Goal: Task Accomplishment & Management: Use online tool/utility

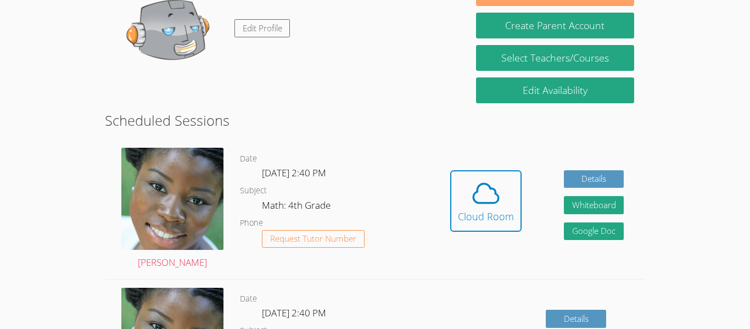
scroll to position [207, 0]
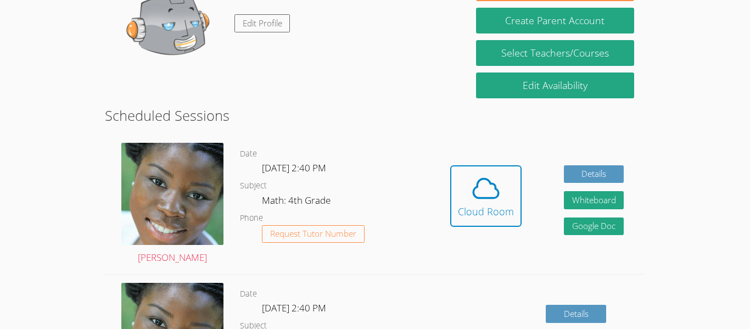
click at [494, 200] on icon at bounding box center [486, 188] width 31 height 31
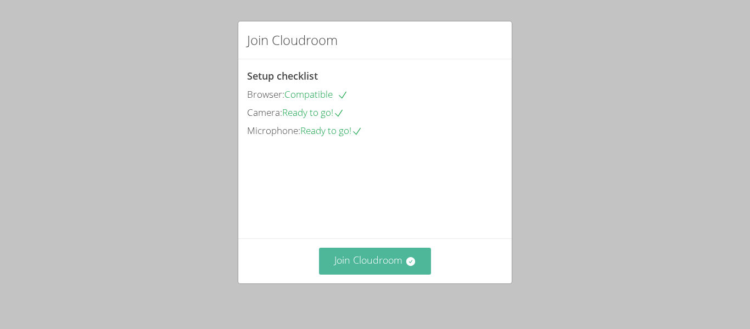
click at [394, 259] on button "Join Cloudroom" at bounding box center [375, 261] width 113 height 27
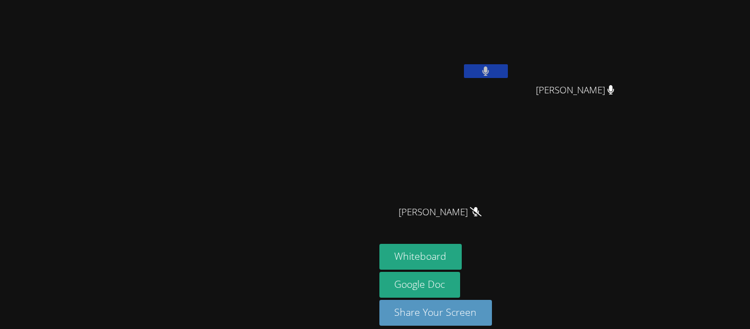
click at [489, 69] on icon at bounding box center [486, 70] width 7 height 9
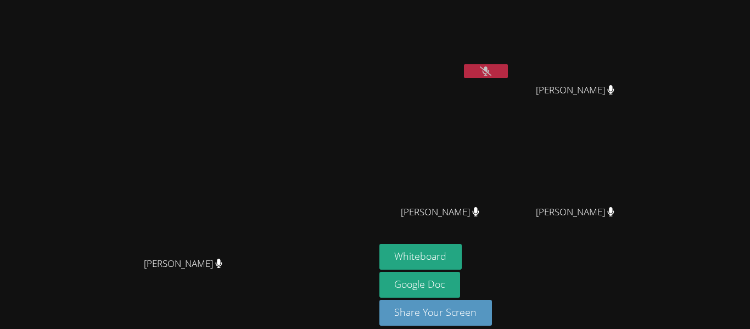
click at [375, 2] on main "Mykia Richards Mykia Richards" at bounding box center [187, 170] width 375 height 341
click at [462, 255] on button "Whiteboard" at bounding box center [420, 257] width 83 height 26
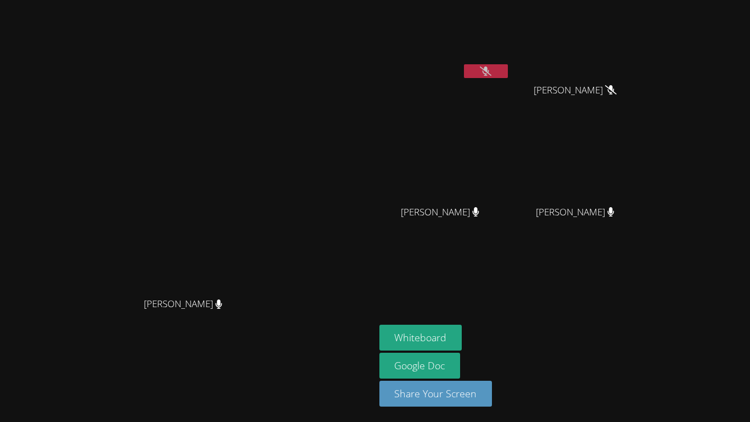
click at [508, 66] on button at bounding box center [486, 71] width 44 height 14
click at [491, 67] on icon at bounding box center [486, 70] width 12 height 9
click at [508, 76] on button at bounding box center [486, 71] width 44 height 14
click at [508, 69] on button at bounding box center [486, 71] width 44 height 14
click at [491, 73] on icon at bounding box center [486, 70] width 12 height 9
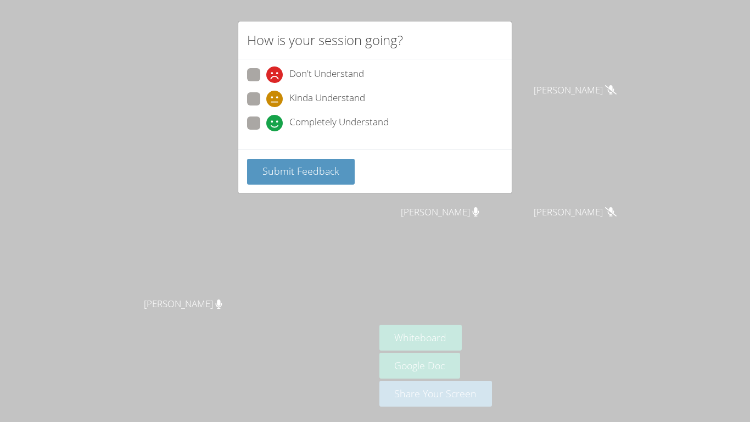
click at [266, 131] on span at bounding box center [266, 131] width 0 height 0
click at [266, 125] on input "Completely Understand" at bounding box center [270, 120] width 9 height 9
radio input "true"
click at [296, 169] on span "Submit Feedback" at bounding box center [300, 170] width 77 height 13
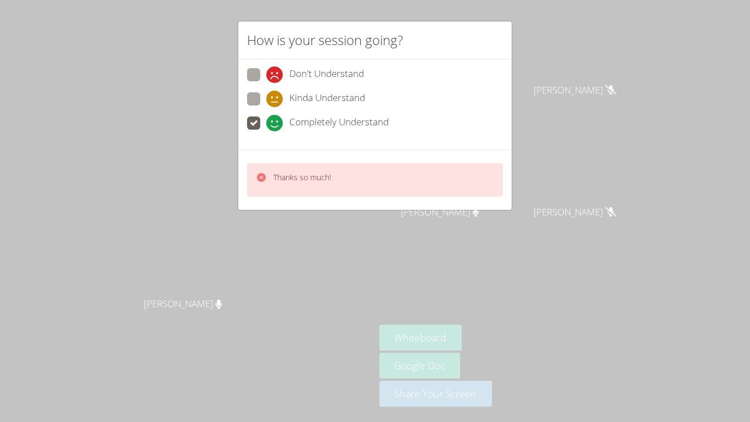
click at [266, 107] on span at bounding box center [266, 107] width 0 height 0
click at [266, 98] on input "Kinda Understand" at bounding box center [270, 96] width 9 height 9
radio input "true"
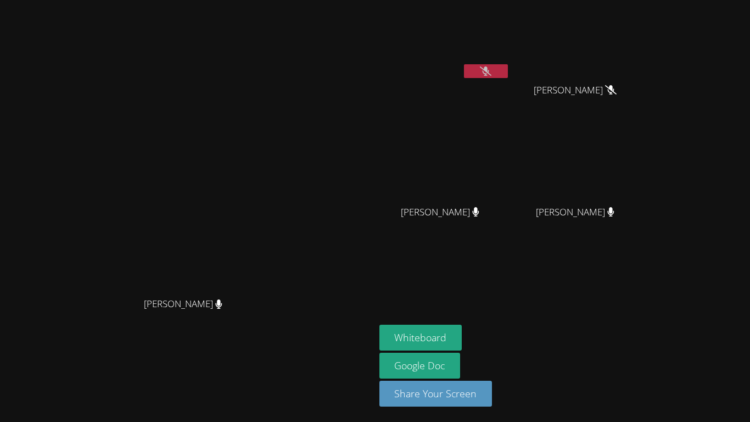
click at [491, 72] on icon at bounding box center [486, 70] width 12 height 9
click at [491, 68] on icon at bounding box center [486, 70] width 12 height 9
click at [508, 73] on button at bounding box center [486, 71] width 44 height 14
